Goal: Book appointment/travel/reservation: Book appointment/travel/reservation

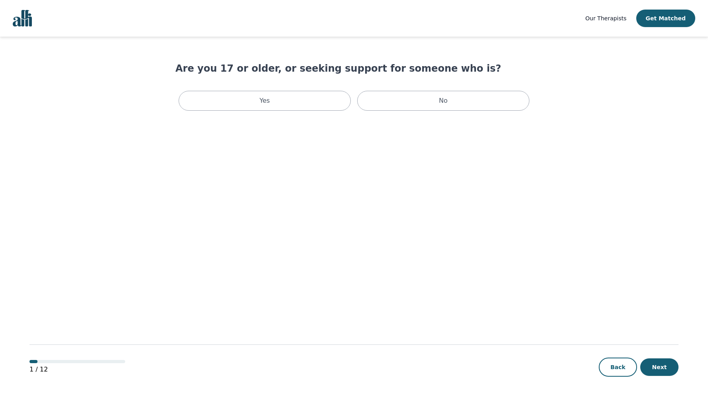
click at [19, 19] on img "Global" at bounding box center [22, 18] width 19 height 17
click at [312, 107] on div "Yes" at bounding box center [265, 101] width 172 height 20
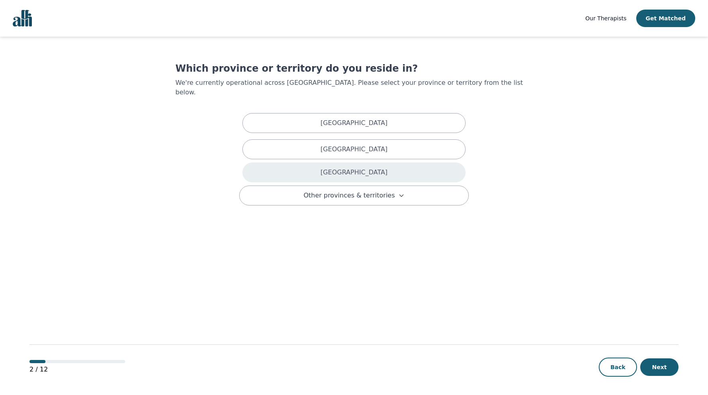
click at [338, 163] on div "[GEOGRAPHIC_DATA]" at bounding box center [353, 173] width 223 height 20
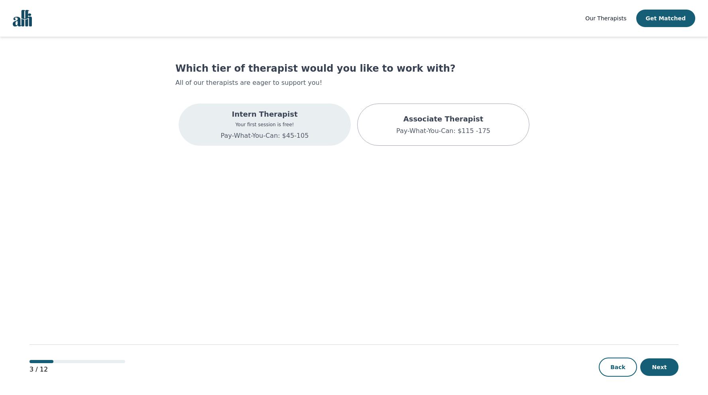
click at [309, 127] on div "Intern Therapist Your first session is free! Pay-What-You-Can: $45-105" at bounding box center [265, 125] width 172 height 42
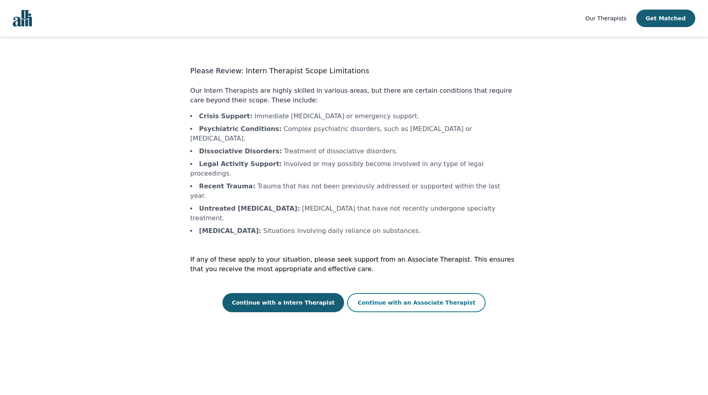
click at [396, 293] on button "Continue with an Associate Therapist" at bounding box center [416, 302] width 138 height 19
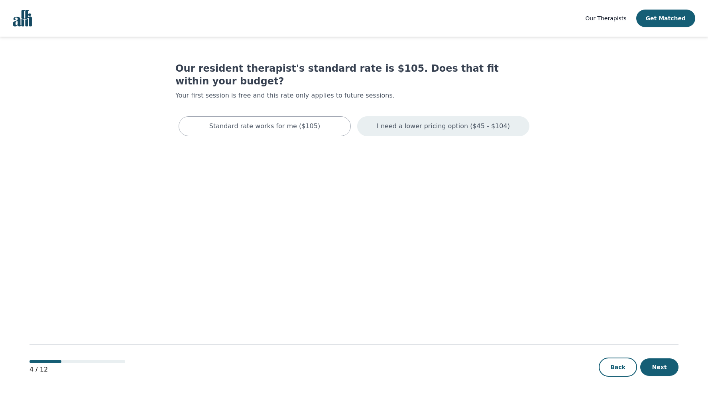
click at [462, 122] on p "I need a lower pricing option ($45 - $104)" at bounding box center [443, 127] width 133 height 10
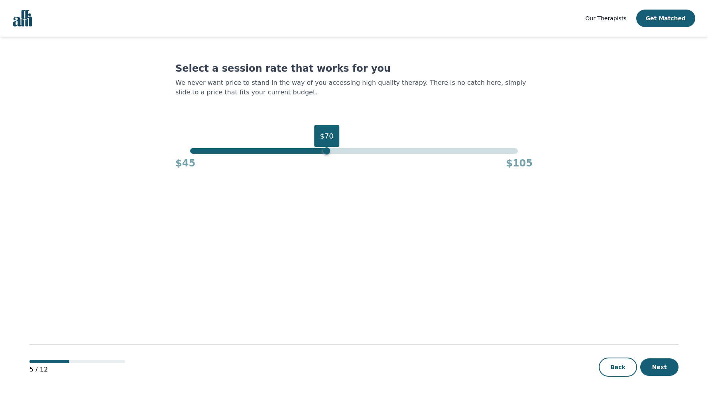
click at [325, 151] on div "$70" at bounding box center [353, 151] width 327 height 6
click at [281, 154] on div "$45 $105" at bounding box center [353, 162] width 357 height 16
click at [280, 151] on div "$61" at bounding box center [353, 151] width 327 height 6
drag, startPoint x: 277, startPoint y: 152, endPoint x: 273, endPoint y: 151, distance: 4.8
click at [273, 152] on div "$60" at bounding box center [272, 150] width 7 height 7
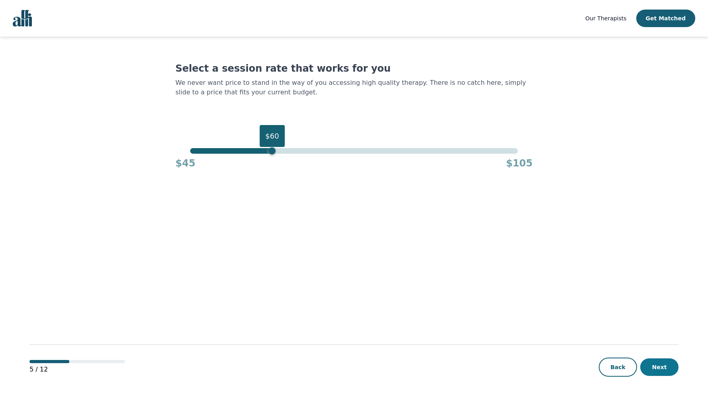
click at [661, 369] on button "Next" at bounding box center [659, 368] width 38 height 18
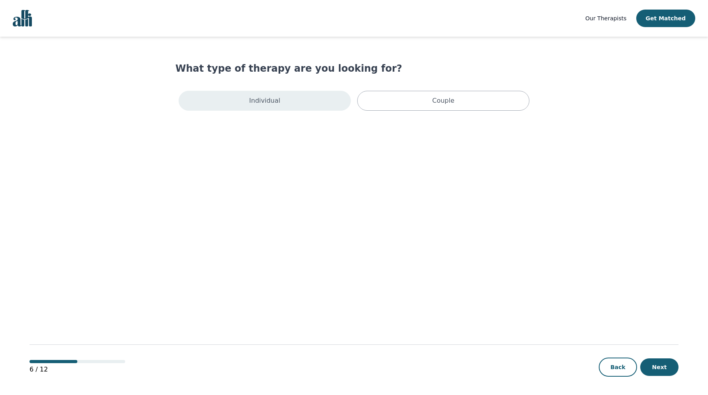
click at [309, 100] on div "Individual" at bounding box center [265, 101] width 172 height 20
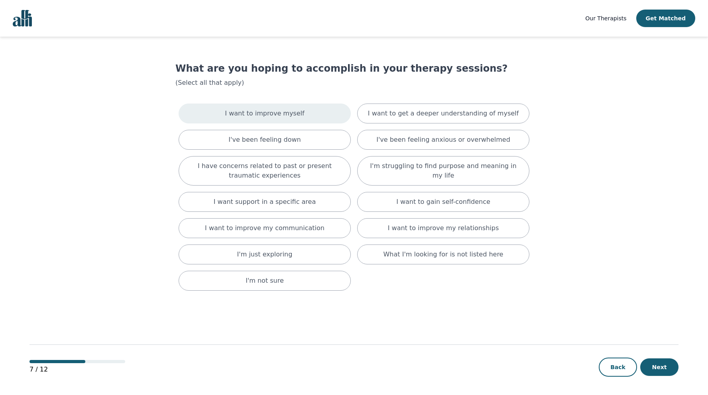
click at [304, 109] on div "I want to improve myself" at bounding box center [265, 114] width 172 height 20
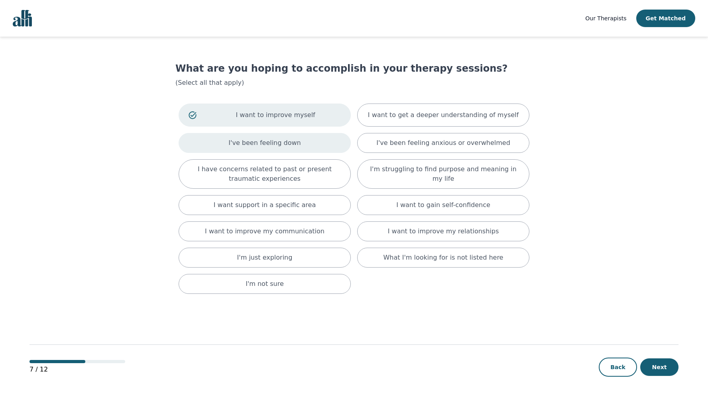
click at [311, 149] on div "I've been feeling down" at bounding box center [265, 143] width 172 height 20
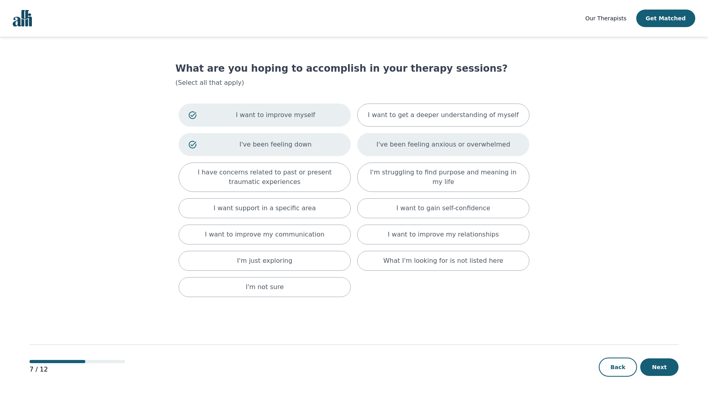
click at [392, 152] on div "I've been feeling anxious or overwhelmed" at bounding box center [443, 144] width 172 height 23
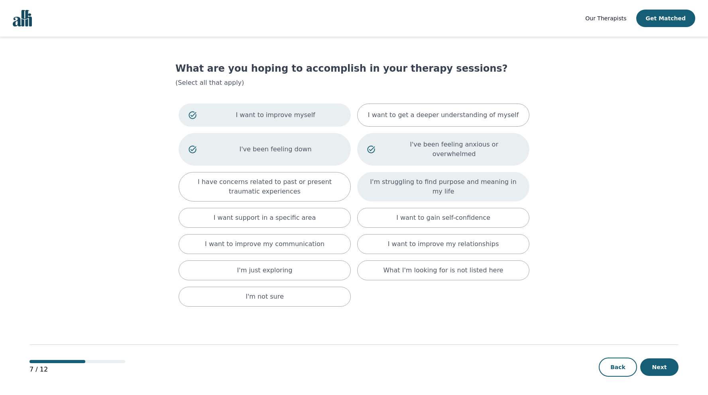
click at [385, 177] on p "I'm struggling to find purpose and meaning in my life" at bounding box center [443, 186] width 152 height 19
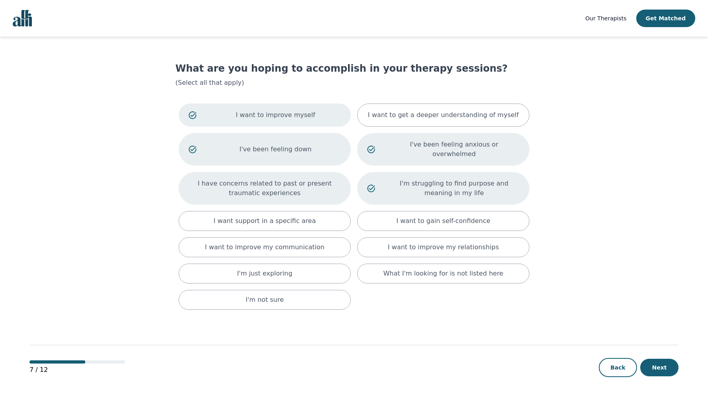
click at [302, 179] on p "I have concerns related to past or present traumatic experiences" at bounding box center [265, 188] width 152 height 19
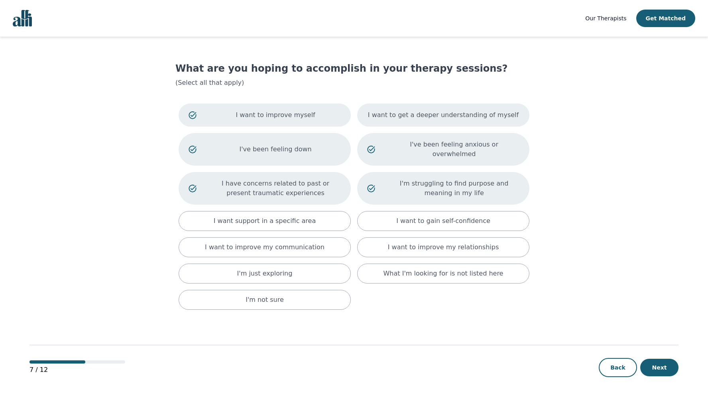
click at [399, 121] on div "I want to get a deeper understanding of myself" at bounding box center [443, 115] width 172 height 23
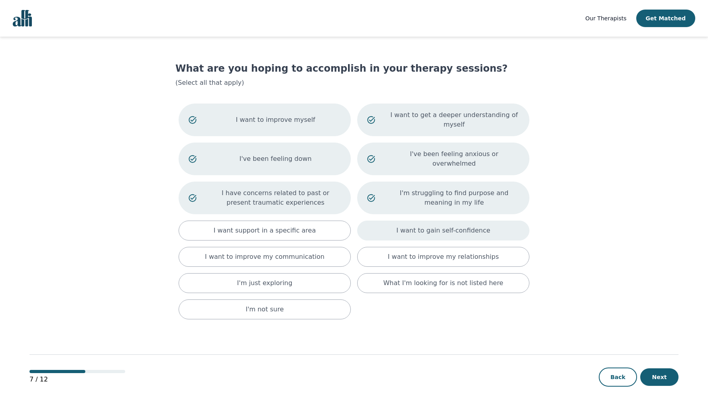
click at [392, 225] on div "I want to gain self-confidence" at bounding box center [443, 231] width 172 height 20
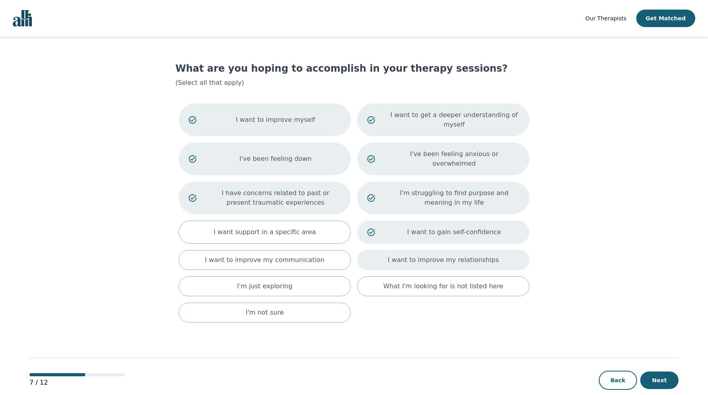
click at [393, 250] on div "I want to improve my relationships" at bounding box center [443, 260] width 172 height 20
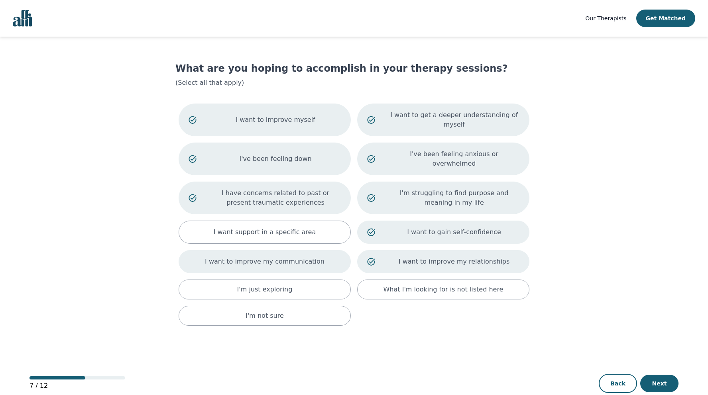
click at [293, 261] on div "I want to improve my communication" at bounding box center [265, 261] width 172 height 23
click at [662, 377] on button "Next" at bounding box center [659, 384] width 38 height 18
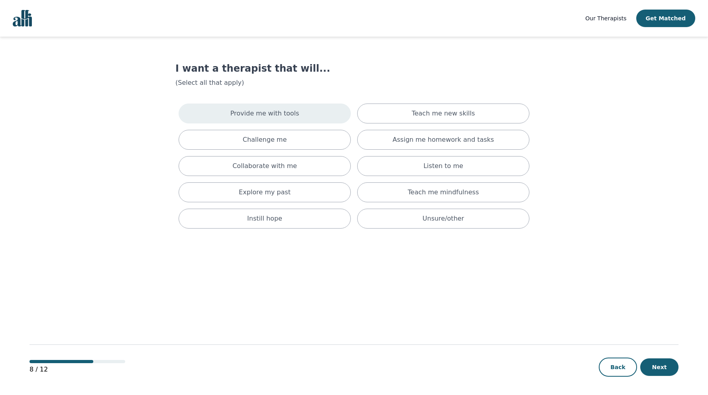
click at [323, 112] on div "Provide me with tools" at bounding box center [265, 114] width 172 height 20
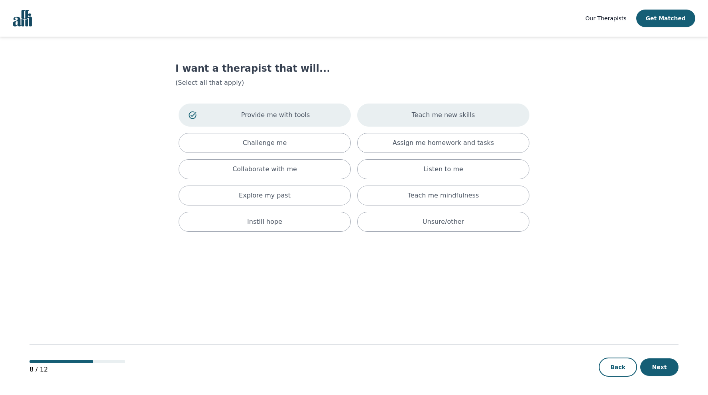
click at [396, 121] on div "Teach me new skills" at bounding box center [443, 115] width 172 height 23
click at [397, 143] on div "Assign me homework and tasks" at bounding box center [443, 143] width 172 height 20
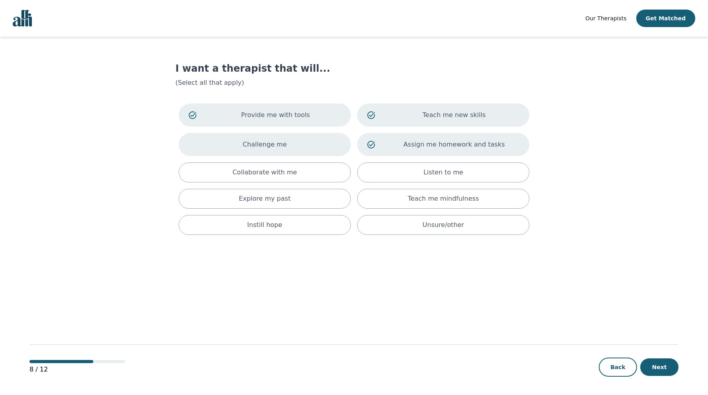
click at [322, 145] on div "Challenge me" at bounding box center [265, 144] width 172 height 23
click at [319, 183] on div "Provide me with tools Teach me new skills Challenge me Assign me homework and t…" at bounding box center [353, 169] width 357 height 138
click at [320, 181] on div "Collaborate with me" at bounding box center [265, 173] width 172 height 20
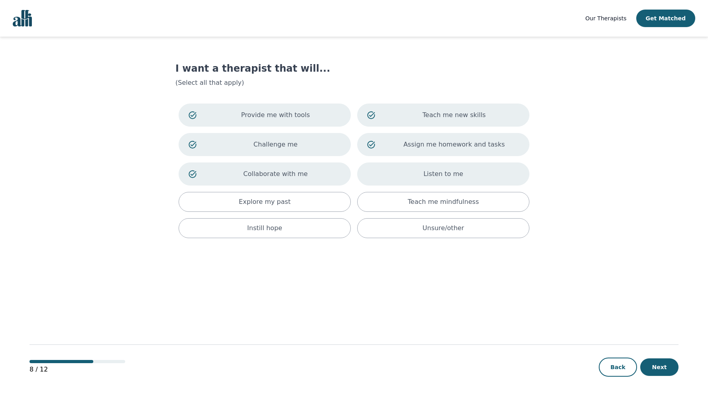
click at [394, 182] on div "Listen to me" at bounding box center [443, 174] width 172 height 23
click at [298, 207] on div "Explore my past" at bounding box center [265, 202] width 172 height 20
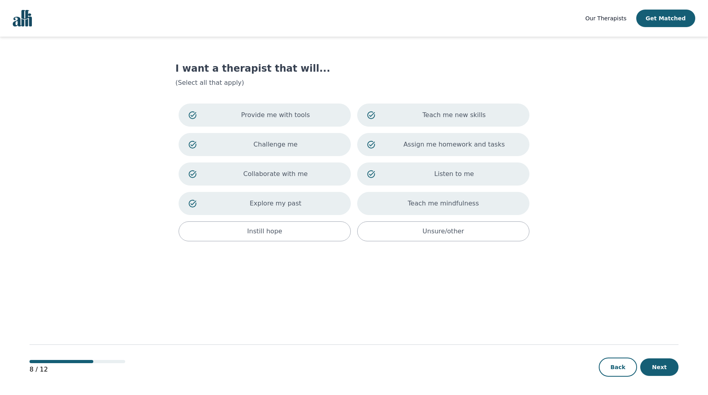
click at [386, 211] on div "Teach me mindfulness" at bounding box center [443, 203] width 172 height 23
click at [340, 226] on div "Instill hope" at bounding box center [265, 232] width 172 height 20
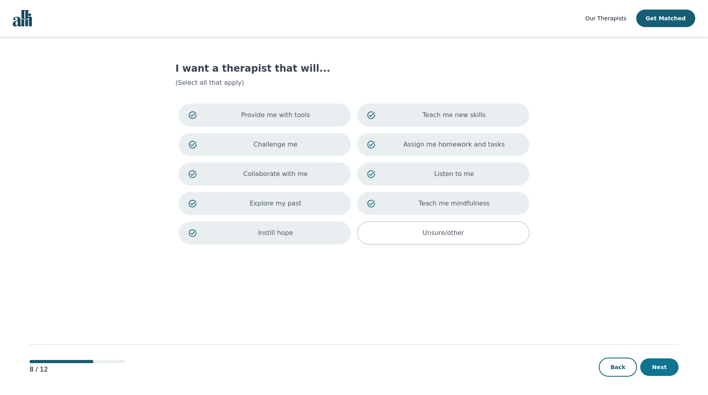
click at [666, 363] on button "Next" at bounding box center [659, 368] width 38 height 18
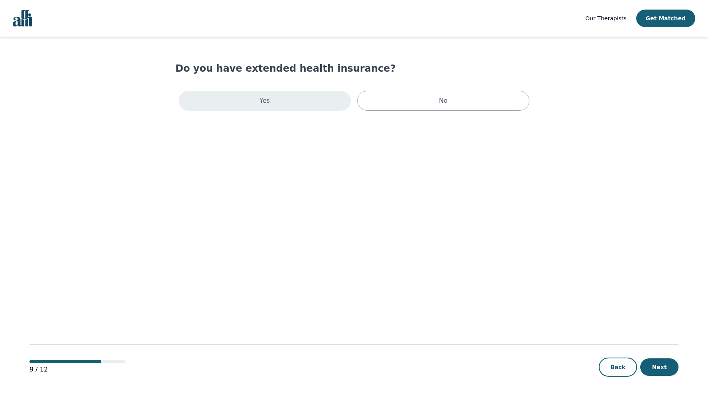
click at [326, 110] on div "Yes" at bounding box center [265, 101] width 172 height 20
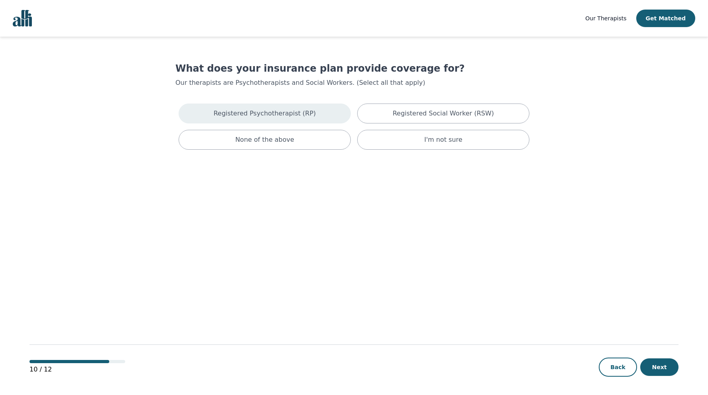
click at [313, 121] on div "Registered Psychotherapist (RP)" at bounding box center [265, 114] width 172 height 20
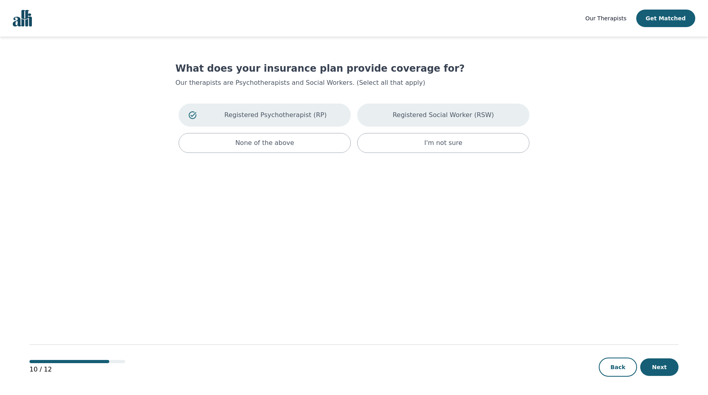
click at [410, 121] on div "Registered Social Worker (RSW)" at bounding box center [443, 115] width 172 height 23
click at [649, 369] on button "Next" at bounding box center [659, 368] width 38 height 18
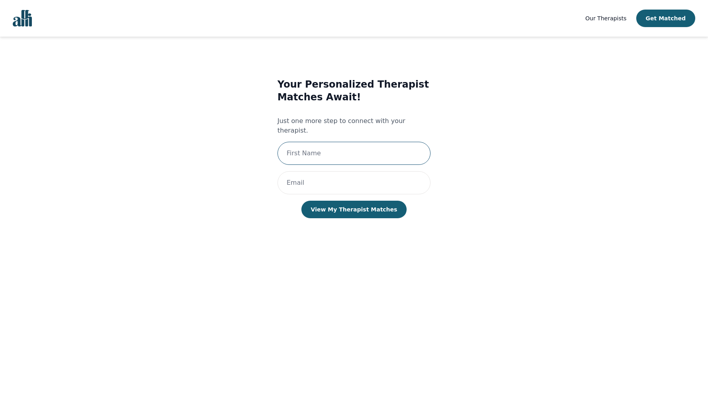
click at [319, 142] on input "text" at bounding box center [353, 153] width 153 height 23
type input "[PERSON_NAME]"
click at [337, 175] on input "email" at bounding box center [353, 182] width 153 height 23
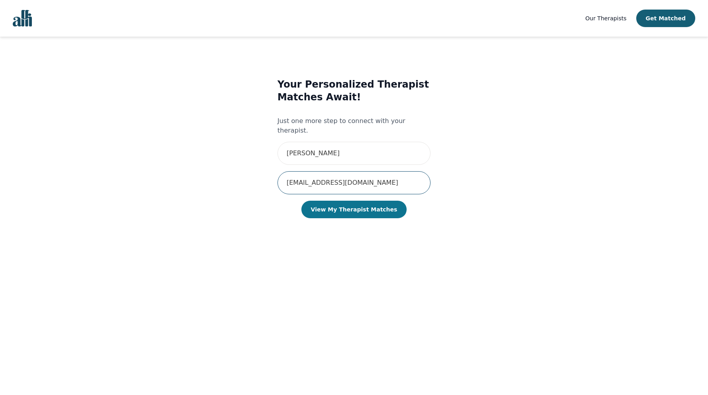
type input "[EMAIL_ADDRESS][DOMAIN_NAME]"
click at [329, 201] on button "View My Therapist Matches" at bounding box center [354, 210] width 106 height 18
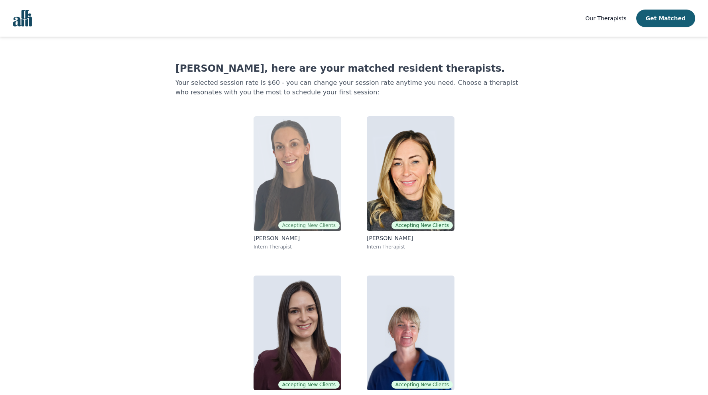
scroll to position [21, 0]
